Goal: Information Seeking & Learning: Learn about a topic

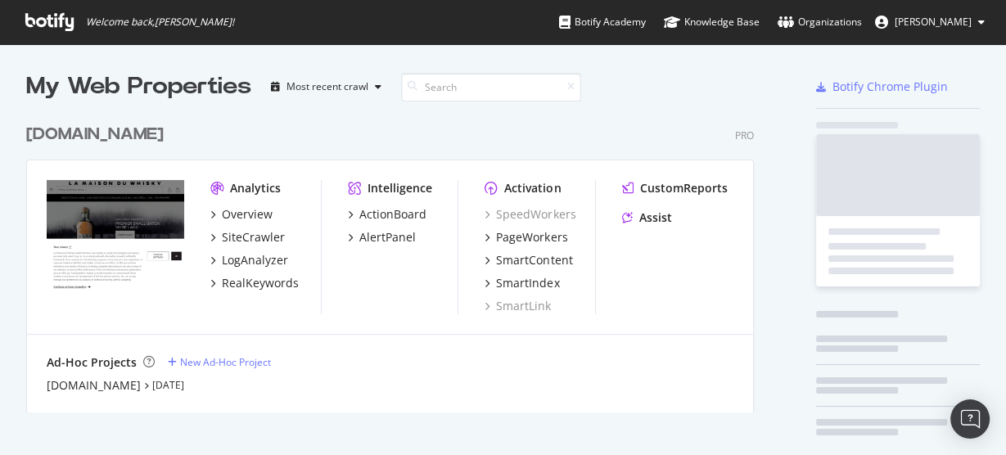
scroll to position [299, 730]
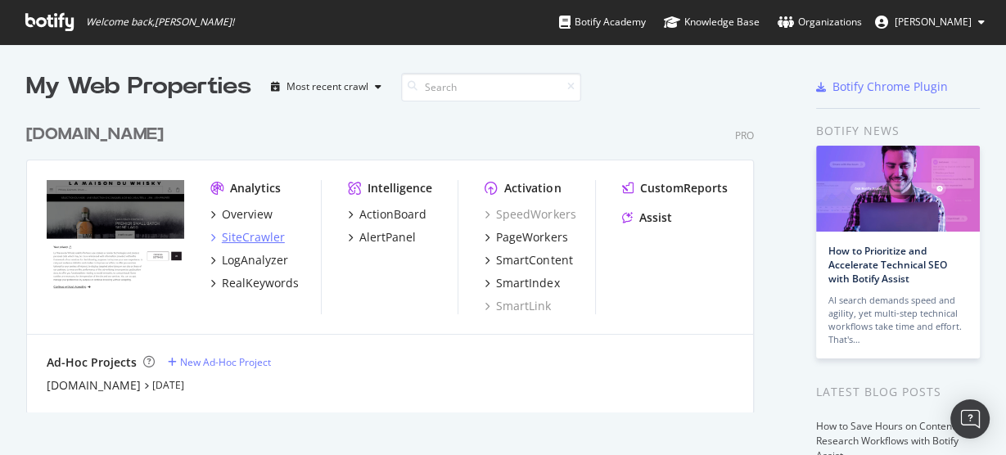
click at [258, 242] on div "SiteCrawler" at bounding box center [253, 237] width 63 height 16
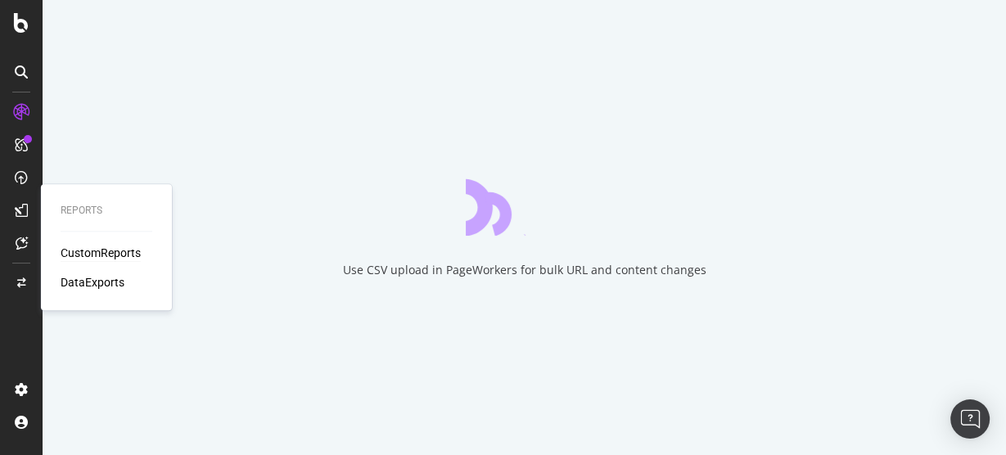
click at [74, 248] on div "CustomReports" at bounding box center [101, 253] width 80 height 16
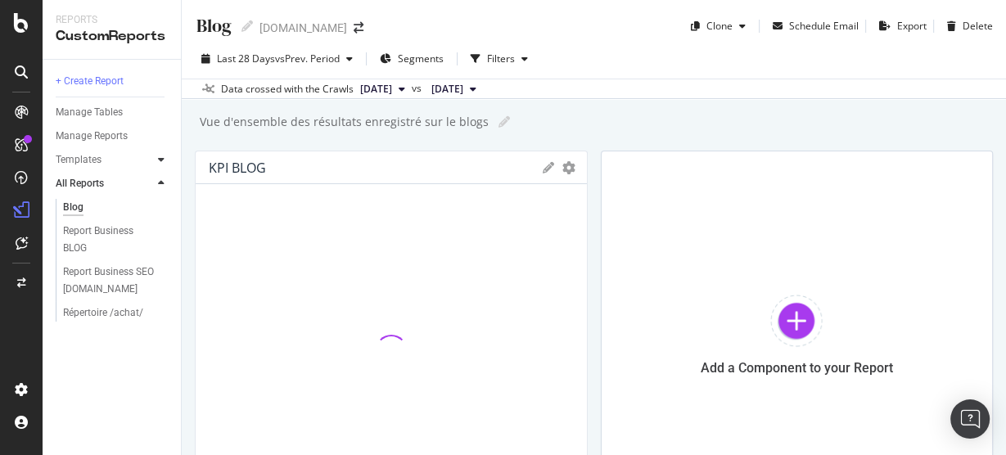
click at [156, 158] on div at bounding box center [161, 159] width 16 height 16
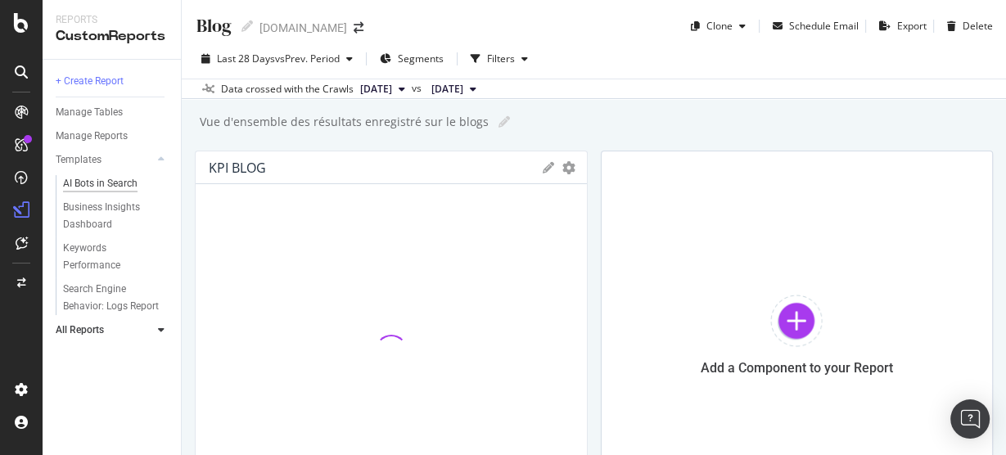
click at [108, 183] on div "AI Bots in Search" at bounding box center [100, 183] width 75 height 17
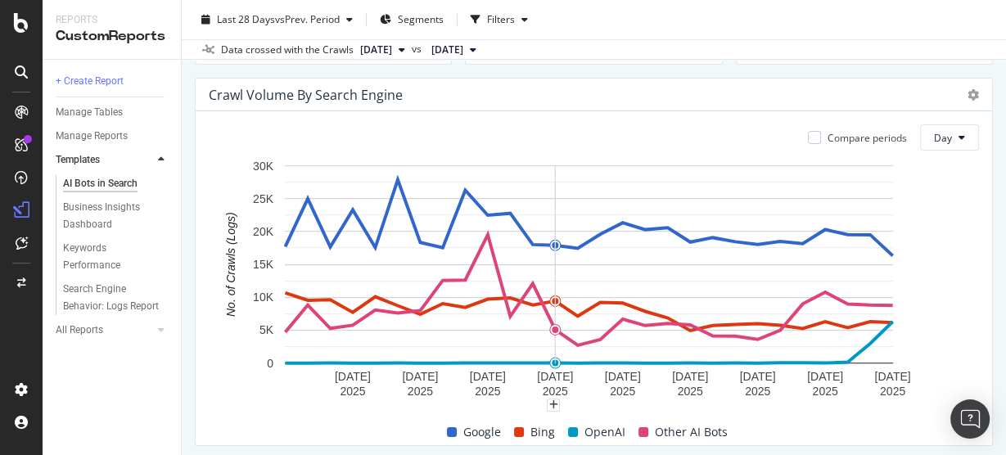
scroll to position [779, 0]
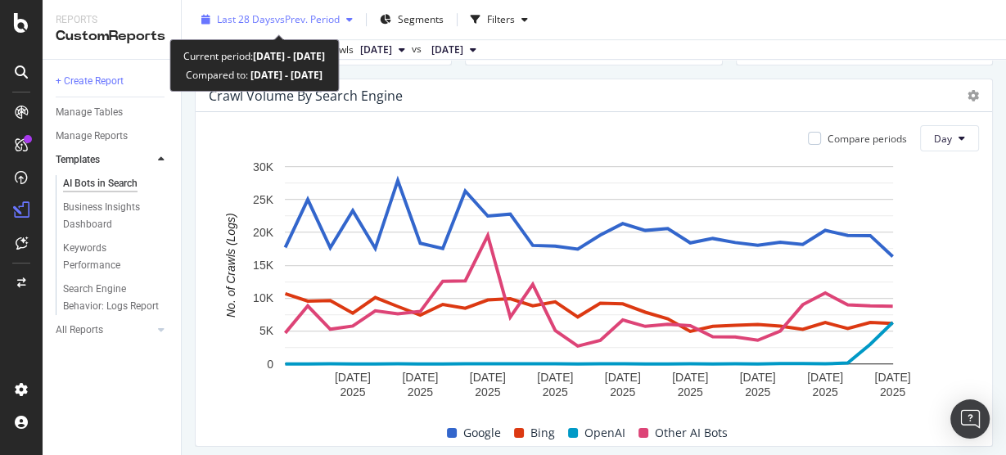
click at [294, 21] on span "vs Prev. Period" at bounding box center [307, 19] width 65 height 14
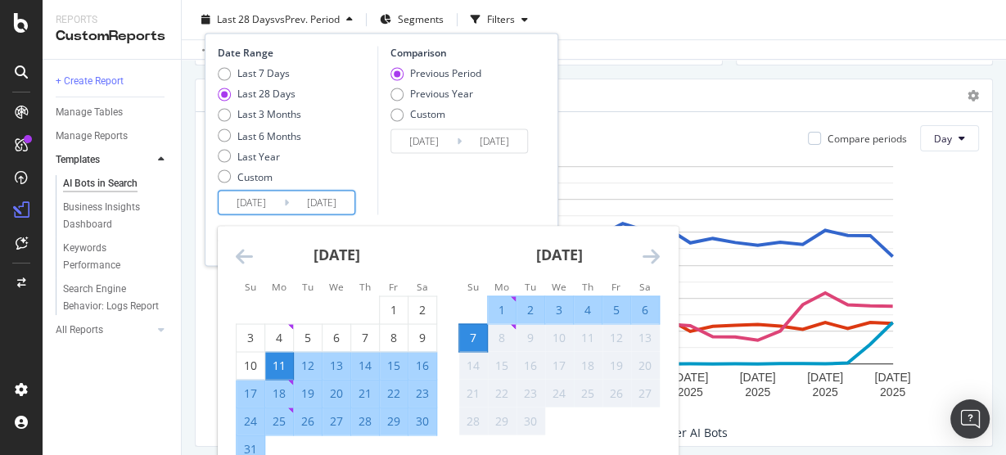
click at [302, 199] on input "[DATE]" at bounding box center [322, 202] width 66 height 23
click at [246, 251] on icon "Move backward to switch to the previous month." at bounding box center [244, 256] width 17 height 20
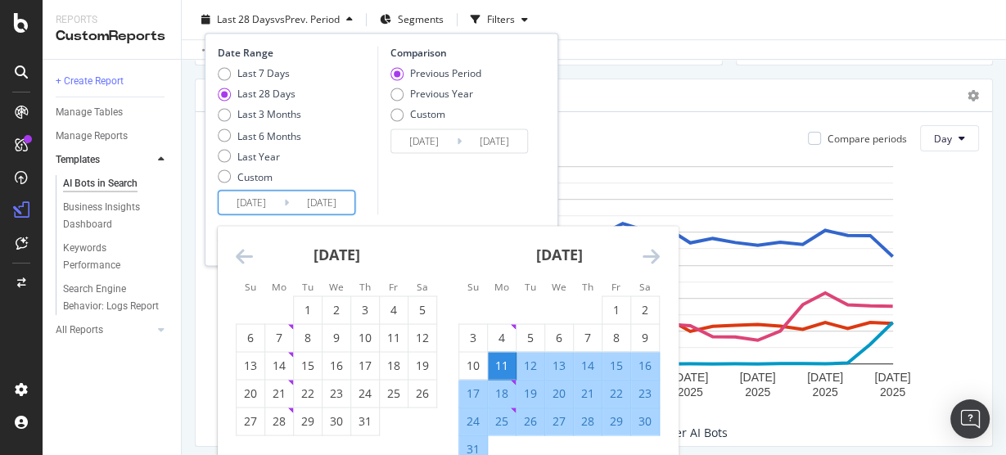
click at [246, 251] on icon "Move backward to switch to the previous month." at bounding box center [244, 256] width 17 height 20
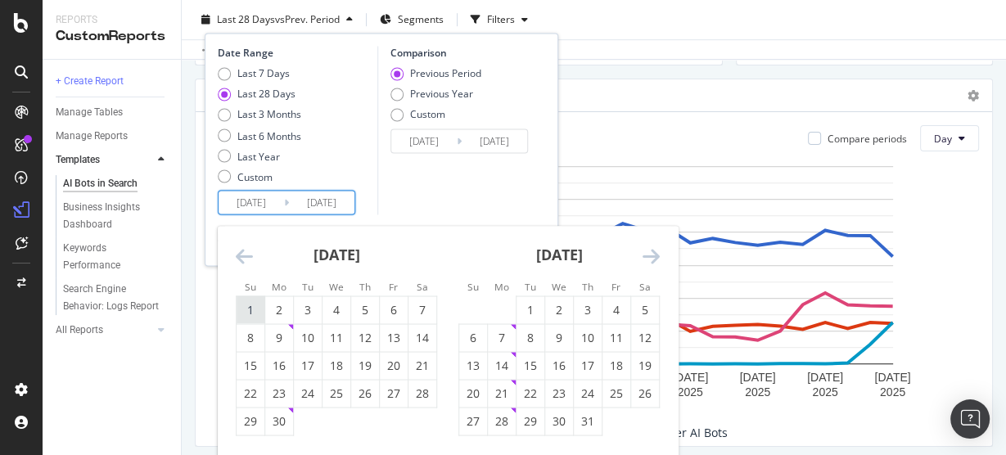
click at [251, 304] on div "1" at bounding box center [251, 310] width 28 height 16
type input "[DATE]"
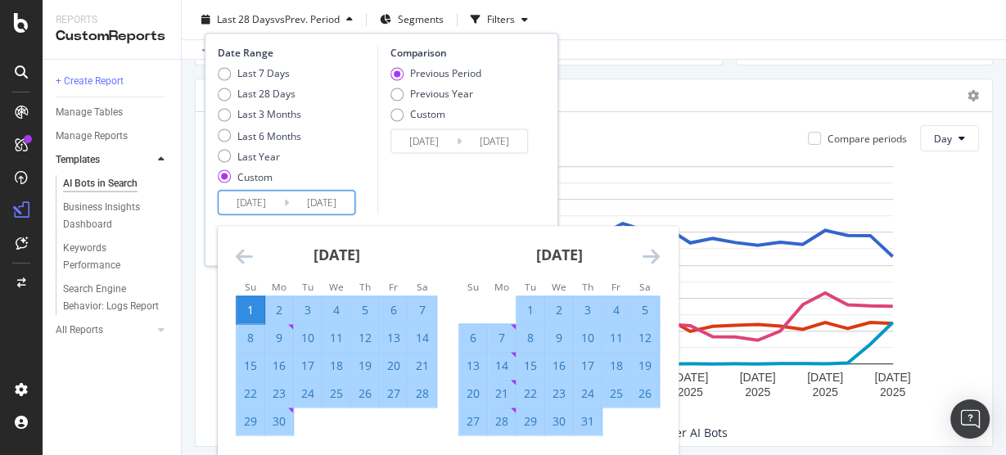
click at [653, 255] on icon "Move forward to switch to the next month." at bounding box center [651, 256] width 17 height 20
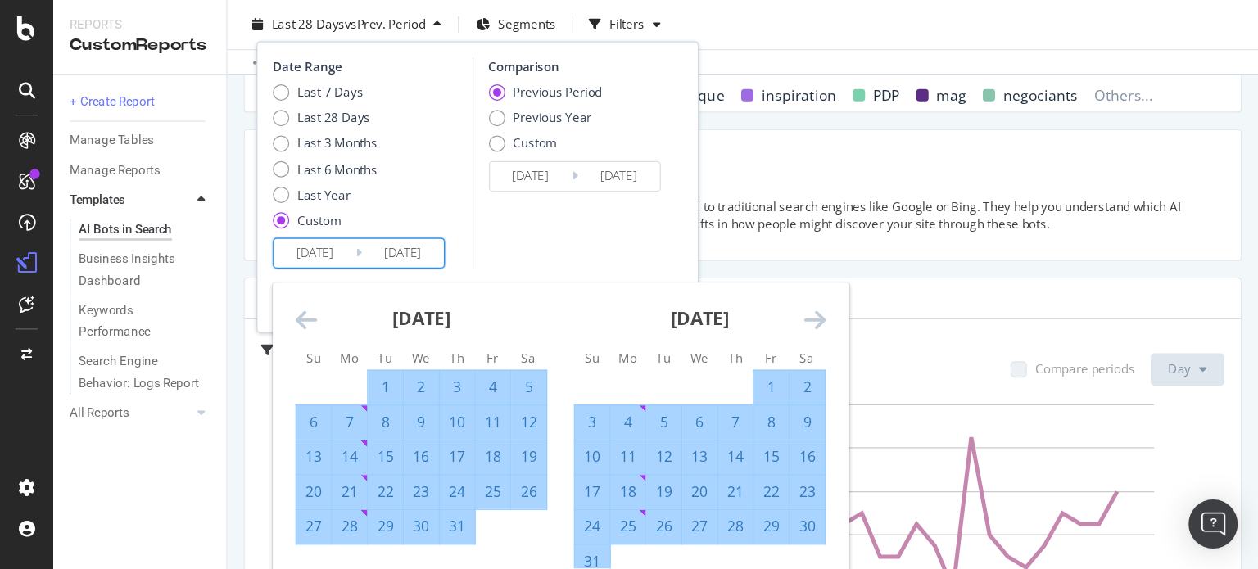
scroll to position [3031, 0]
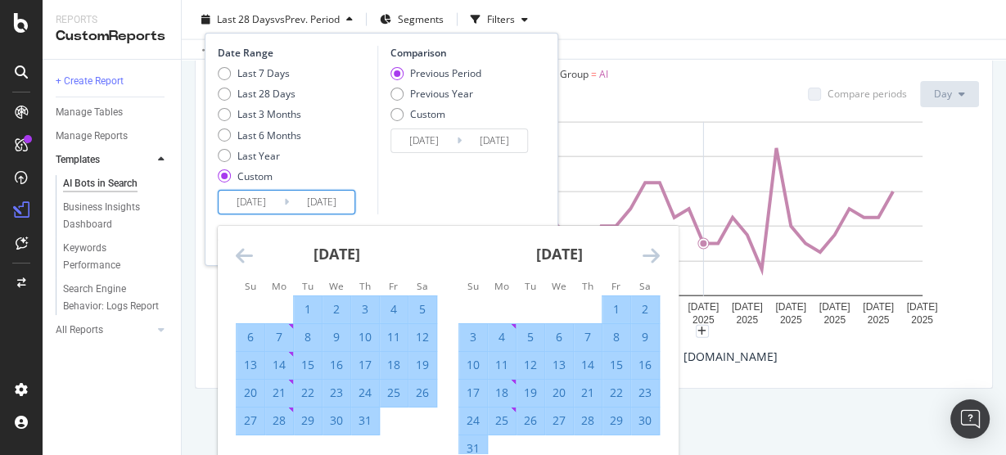
drag, startPoint x: 509, startPoint y: 338, endPoint x: 467, endPoint y: 293, distance: 62.0
click at [467, 293] on li "Su" at bounding box center [473, 286] width 29 height 16
click at [466, 191] on div "Comparison Previous Period Previous Year Custom [DATE] Navigate forward to inte…" at bounding box center [455, 130] width 156 height 169
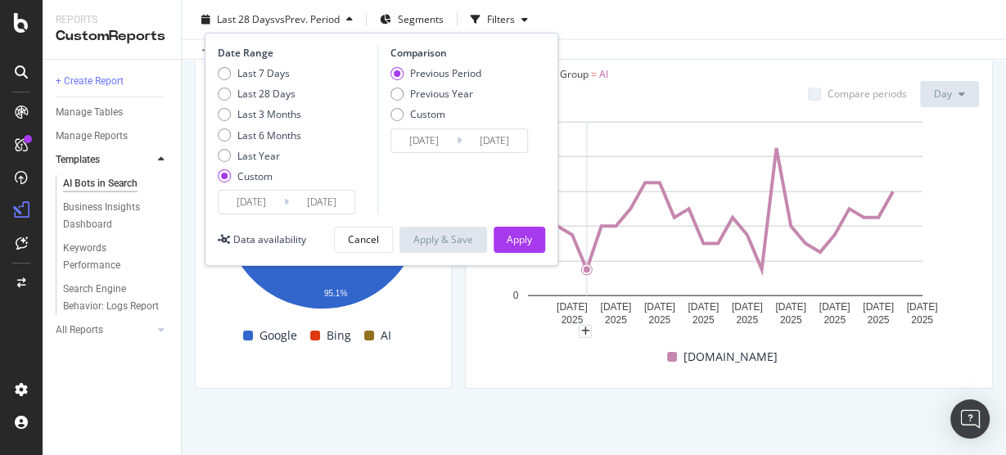
click at [285, 199] on icon at bounding box center [286, 203] width 5 height 16
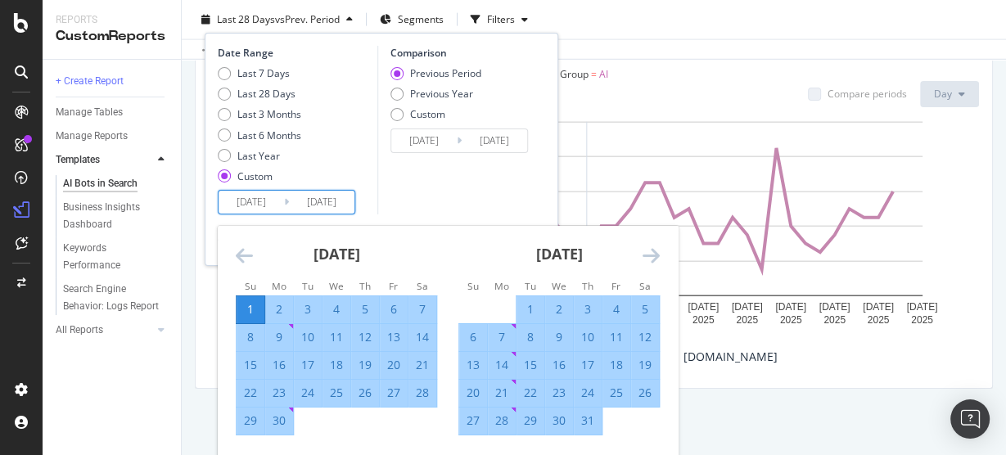
click at [270, 201] on input "[DATE]" at bounding box center [252, 202] width 66 height 23
click at [495, 160] on div "Comparison Previous Period Previous Year Custom [DATE] Navigate forward to inte…" at bounding box center [455, 130] width 156 height 169
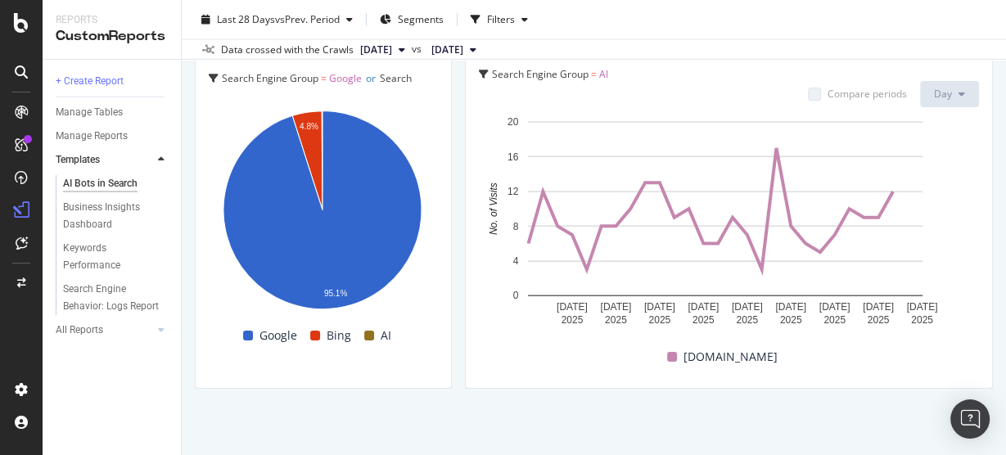
click at [752, 18] on div "Last 28 Days vs Prev. Period Segments Filters" at bounding box center [594, 23] width 824 height 33
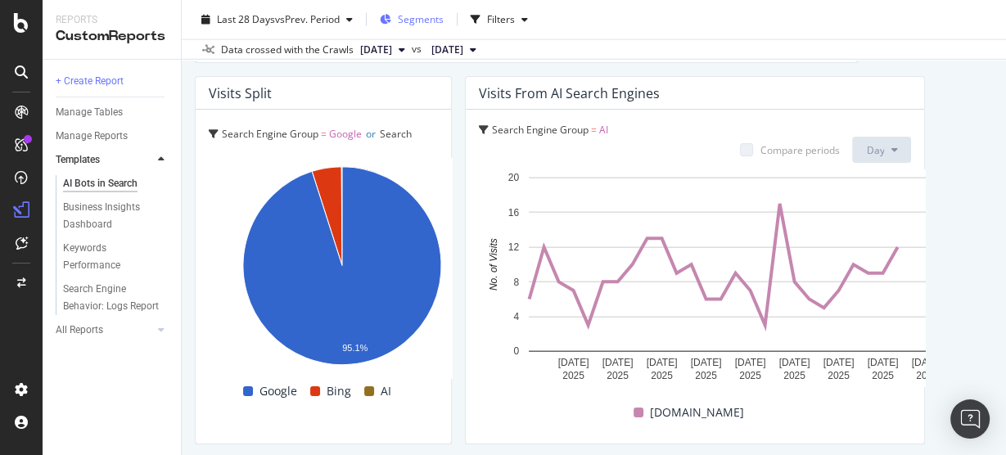
click at [377, 29] on button "Segments" at bounding box center [411, 20] width 77 height 26
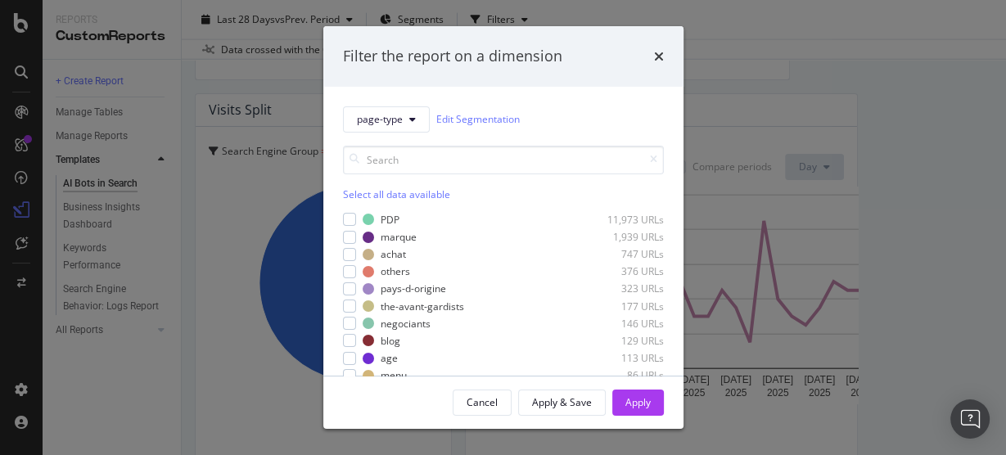
click at [282, 12] on div "Filter the report on a dimension page-type Edit Segmentation Select all data av…" at bounding box center [503, 227] width 1006 height 455
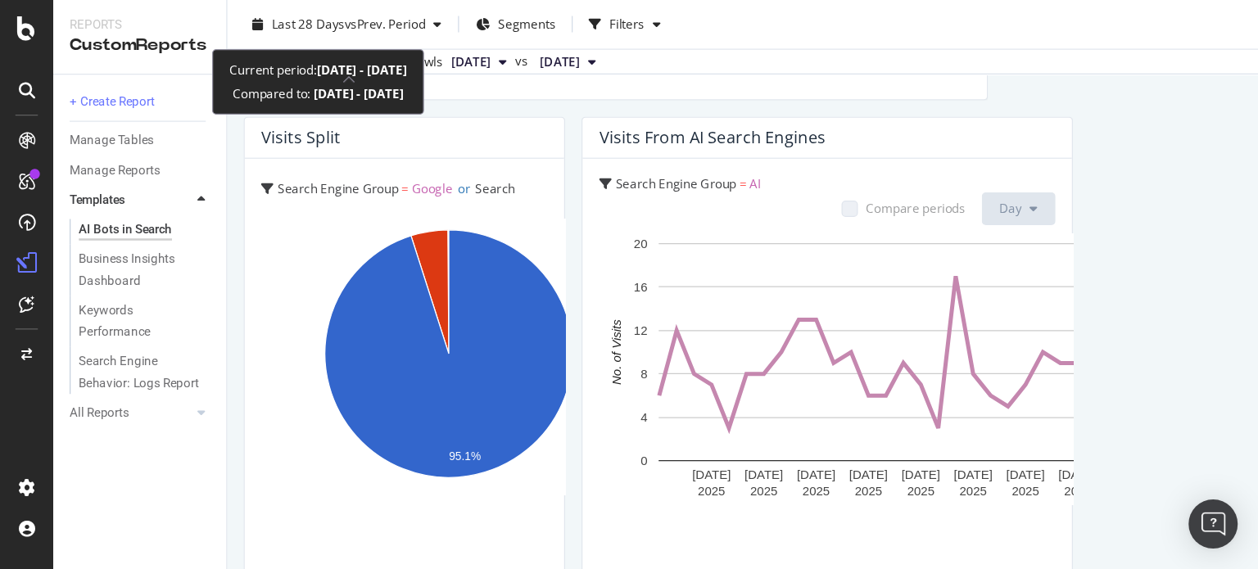
scroll to position [2959, 0]
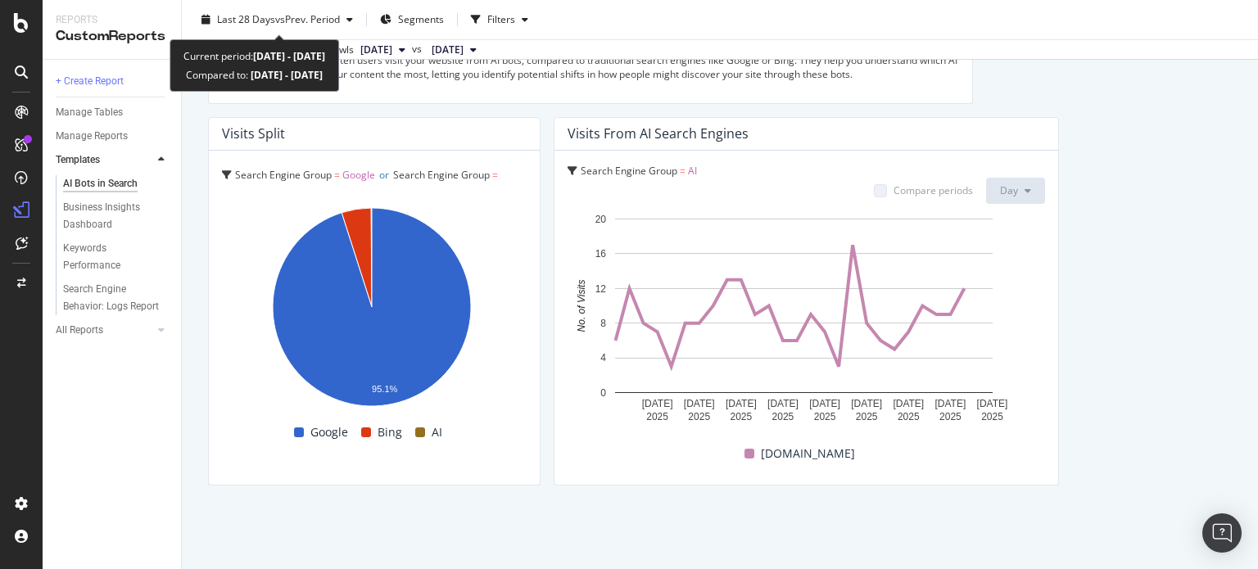
click at [282, 12] on span "vs Prev. Period" at bounding box center [307, 19] width 65 height 14
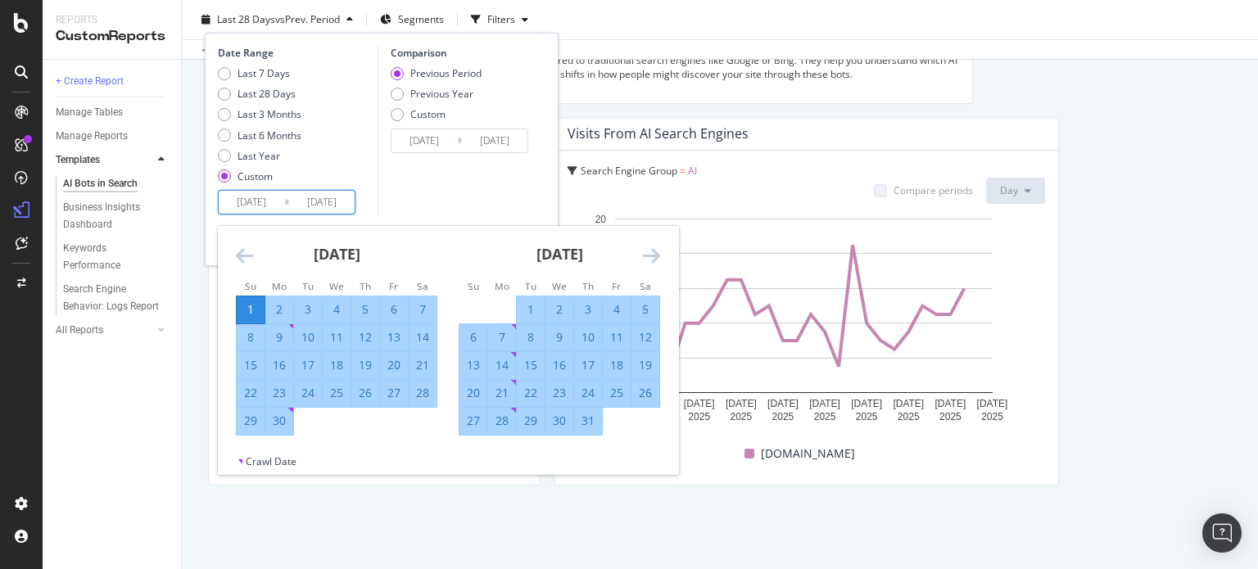
click at [323, 208] on input "[DATE]" at bounding box center [322, 202] width 66 height 23
click at [242, 253] on icon "Move backward to switch to the previous month." at bounding box center [244, 256] width 17 height 20
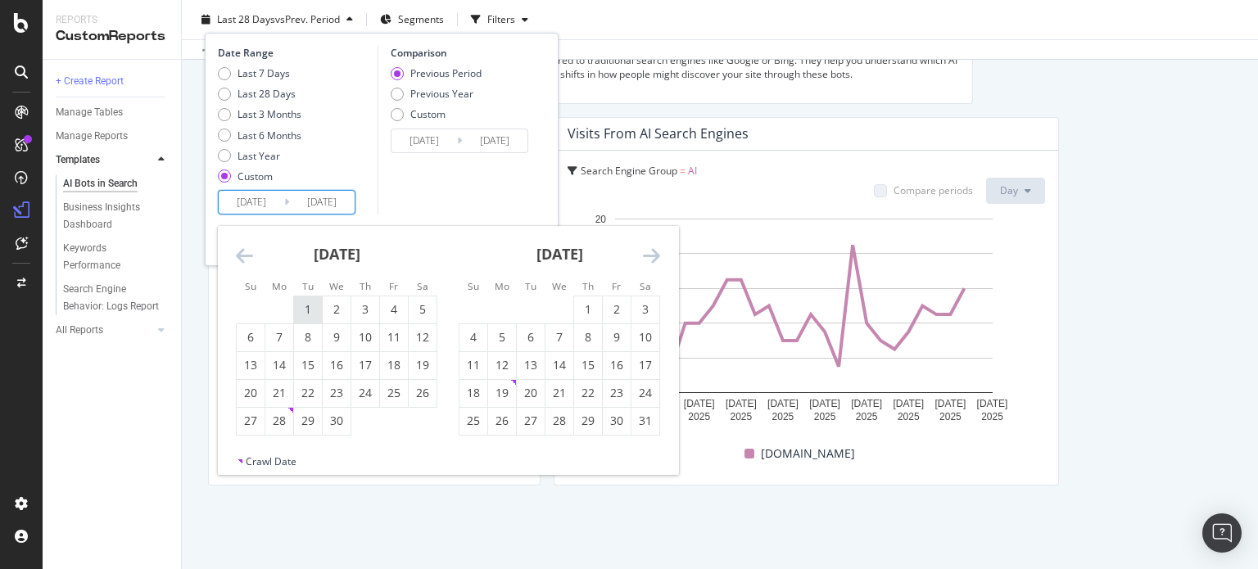
click at [308, 314] on div "1" at bounding box center [308, 309] width 28 height 16
type input "[DATE]"
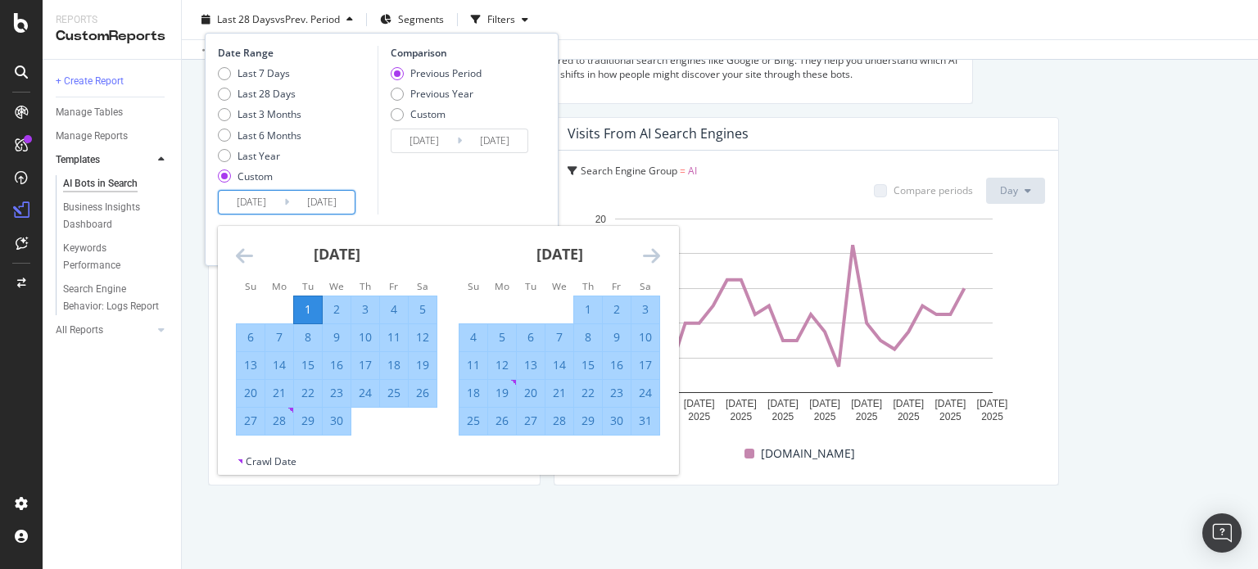
click at [644, 251] on icon "Move forward to switch to the next month." at bounding box center [651, 256] width 17 height 20
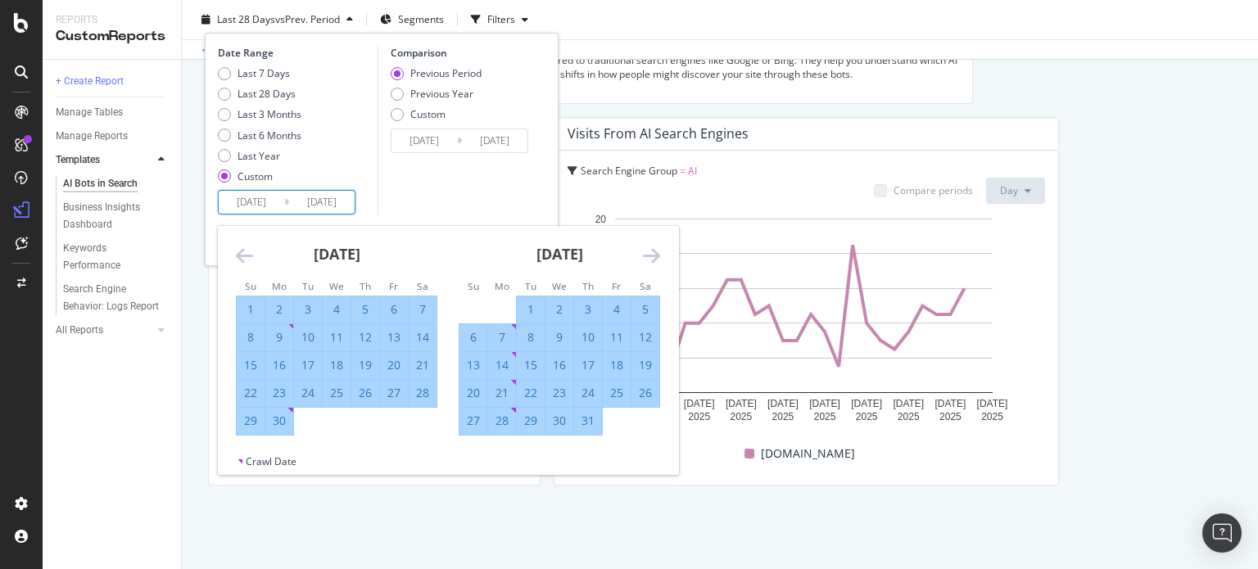
click at [644, 251] on icon "Move forward to switch to the next month." at bounding box center [651, 256] width 17 height 20
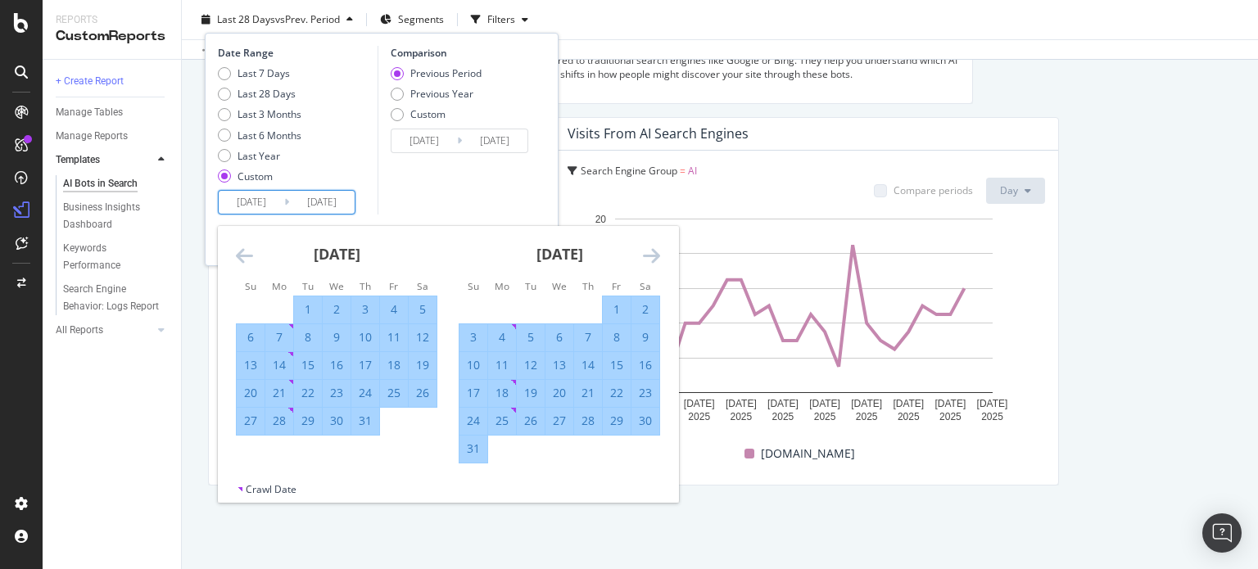
click at [476, 447] on div "31" at bounding box center [473, 448] width 28 height 16
type input "[DATE]"
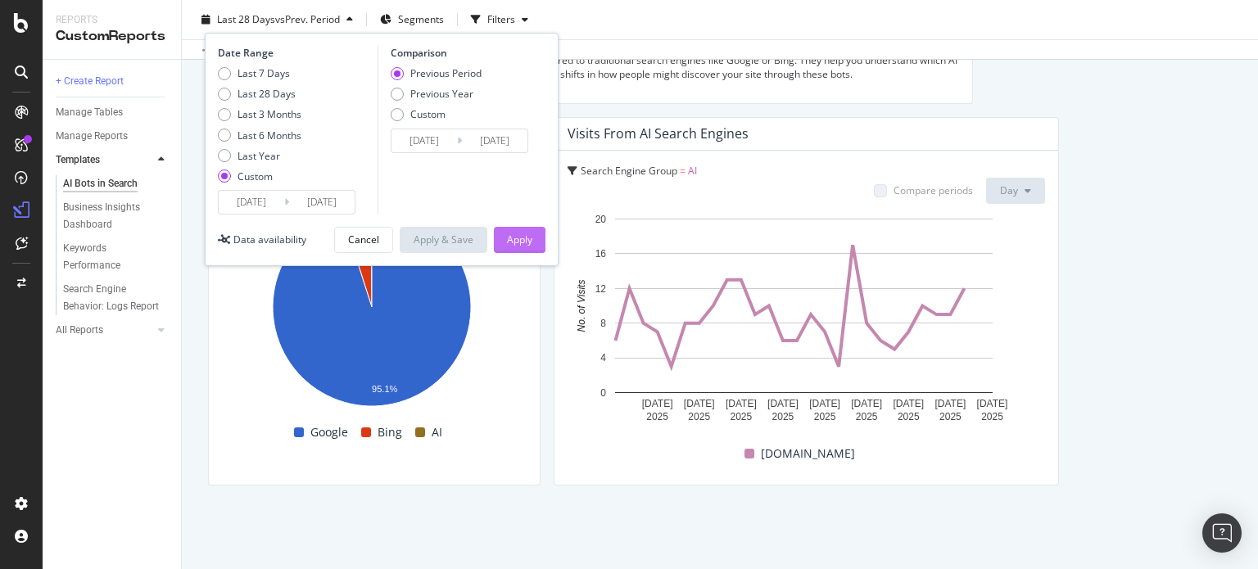
click at [519, 244] on div "Apply" at bounding box center [519, 240] width 25 height 14
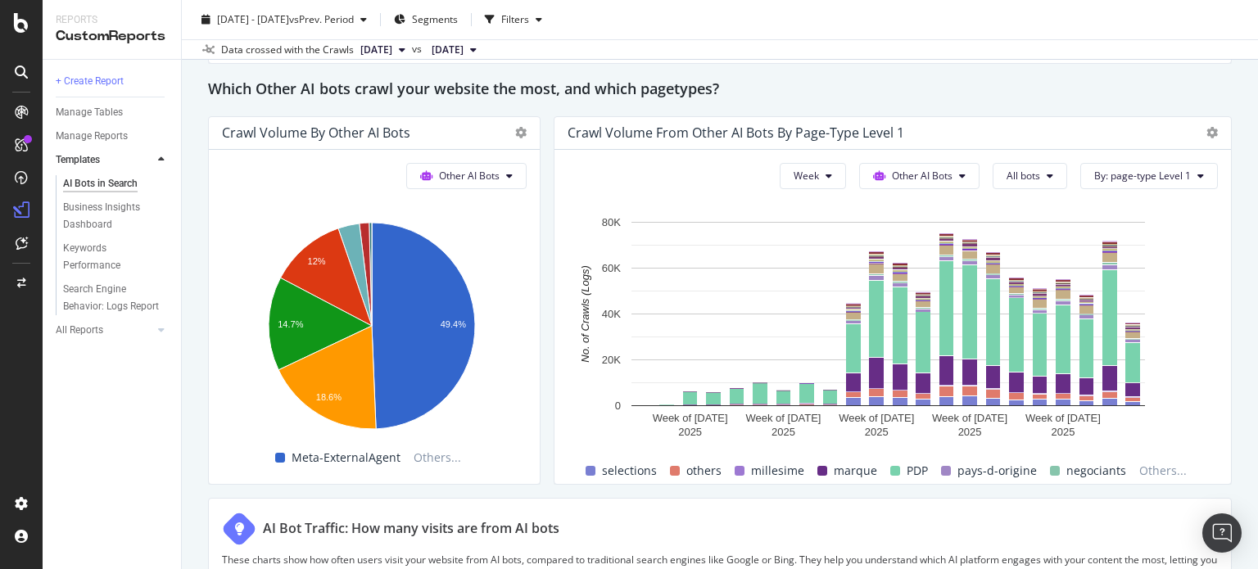
scroll to position [2394, 0]
